Goal: Navigation & Orientation: Find specific page/section

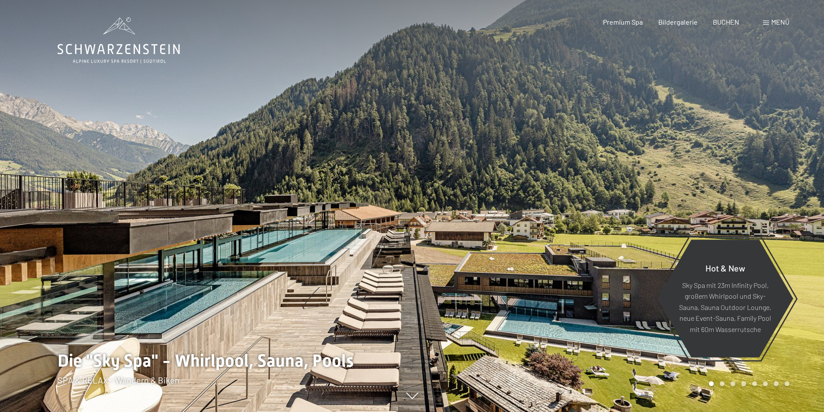
click at [778, 26] on div "Menü" at bounding box center [776, 22] width 26 height 10
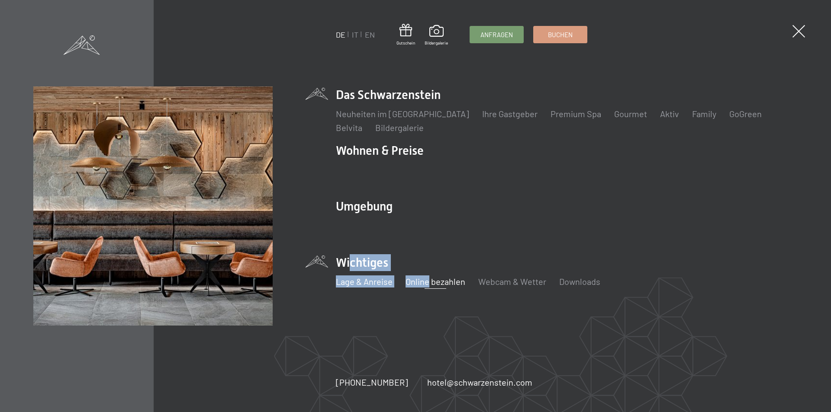
drag, startPoint x: 347, startPoint y: 262, endPoint x: 426, endPoint y: 285, distance: 81.9
click at [426, 285] on li "Wichtiges Lage & Anreise Online bezahlen Webcam & Wetter Downloads" at bounding box center [567, 275] width 462 height 43
click at [432, 283] on link "Online bezahlen" at bounding box center [435, 281] width 60 height 10
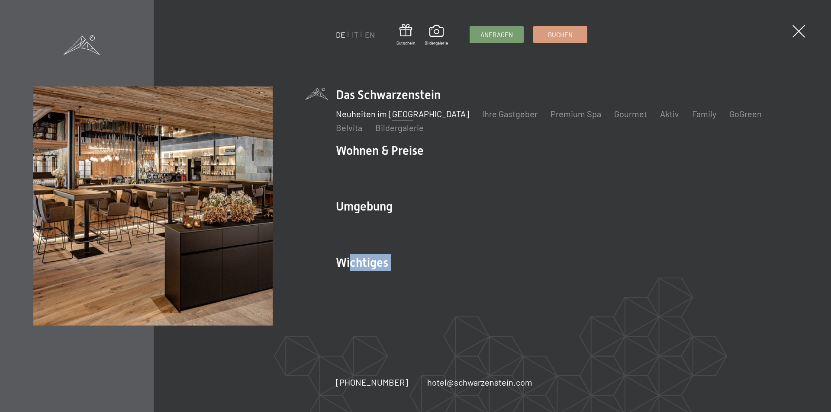
click at [413, 117] on link "Neuheiten im [GEOGRAPHIC_DATA]" at bounding box center [402, 114] width 133 height 10
